Goal: Task Accomplishment & Management: Manage account settings

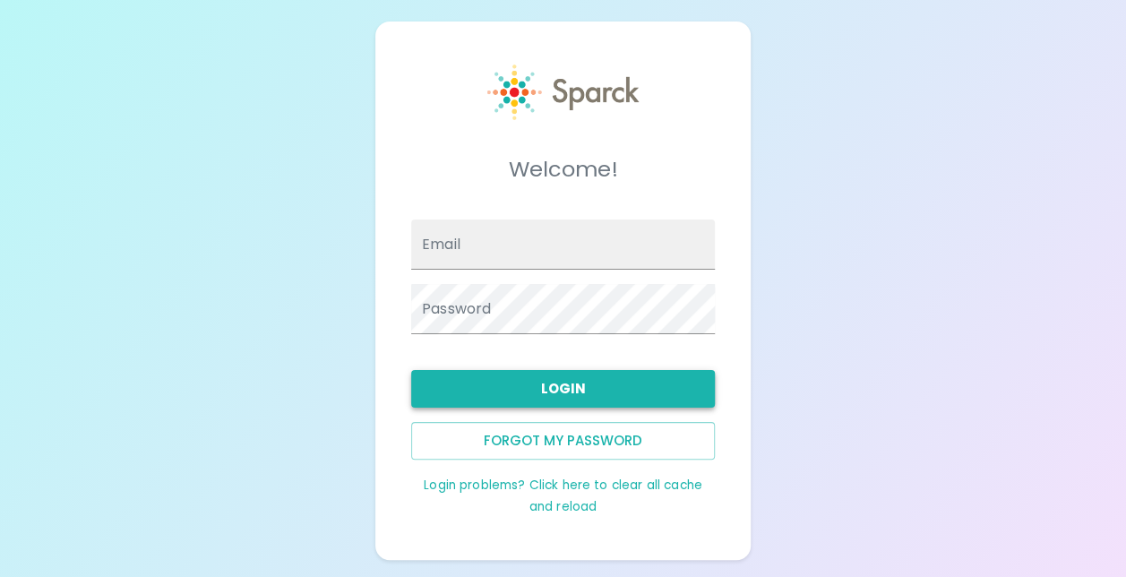
type input "[EMAIL_ADDRESS][DOMAIN_NAME]"
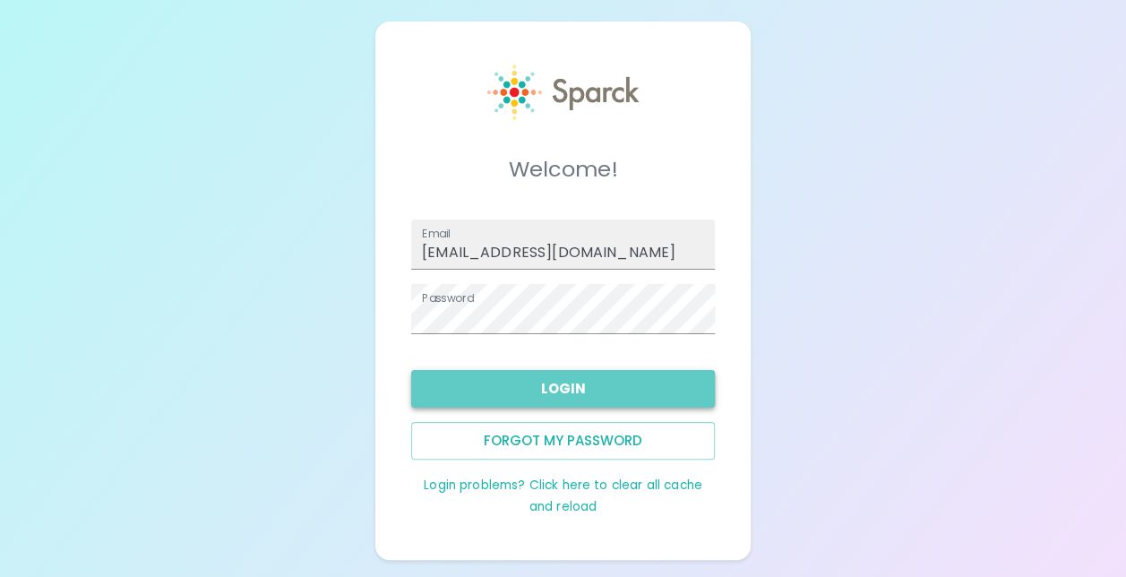
click at [564, 389] on button "Login" at bounding box center [563, 389] width 304 height 38
click at [568, 385] on button "Login" at bounding box center [563, 389] width 304 height 38
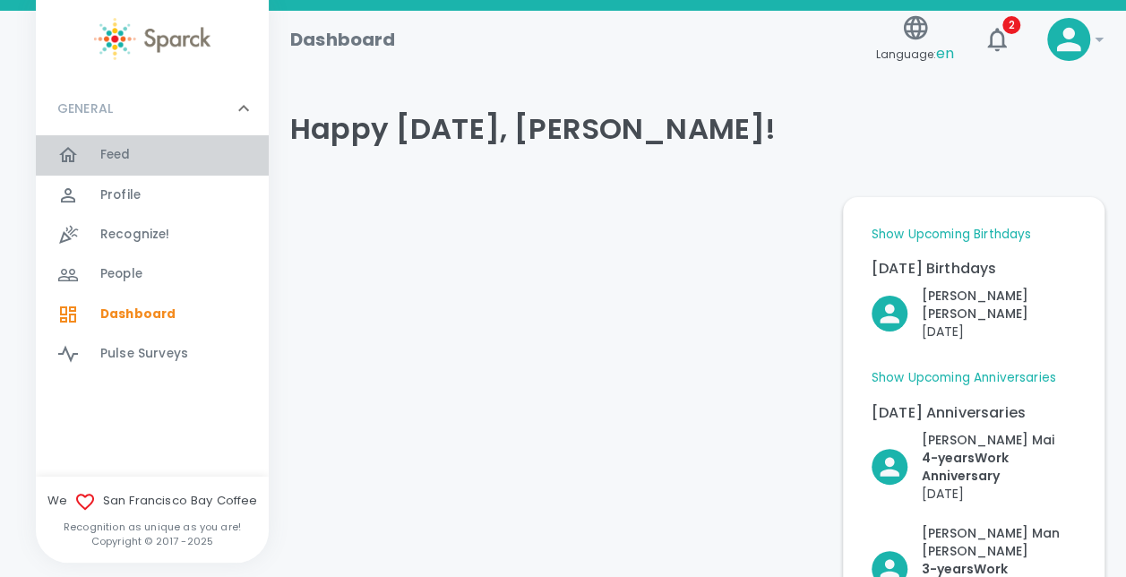
click at [125, 148] on span "Feed" at bounding box center [115, 155] width 30 height 18
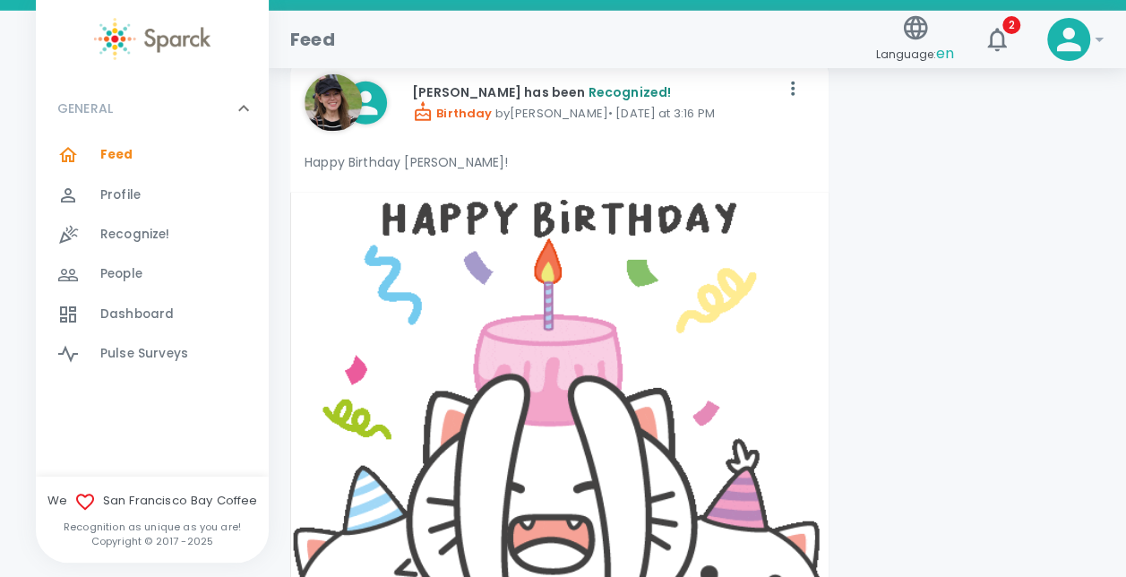
scroll to position [5996, 0]
